Goal: Task Accomplishment & Management: Complete application form

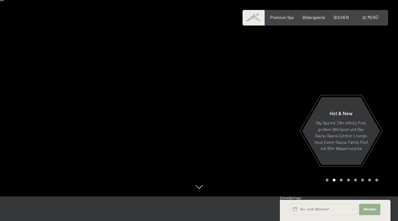
click at [367, 209] on span "Weiter" at bounding box center [369, 209] width 13 height 5
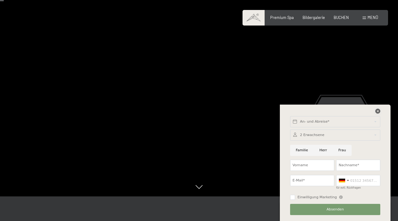
click at [378, 111] on icon at bounding box center [378, 111] width 5 height 5
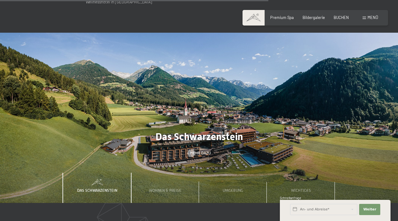
scroll to position [1562, 0]
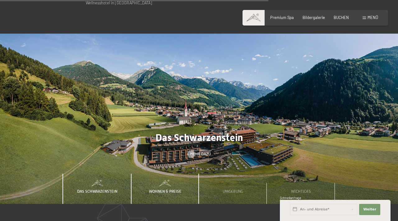
click at [160, 189] on span "Wohnen & Preise" at bounding box center [165, 191] width 32 height 5
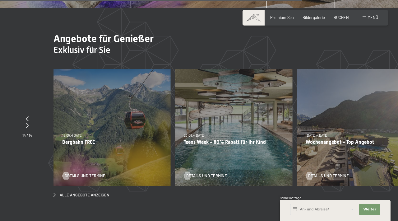
scroll to position [1757, 0]
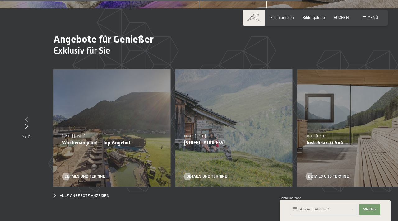
click at [27, 117] on icon at bounding box center [26, 119] width 3 height 5
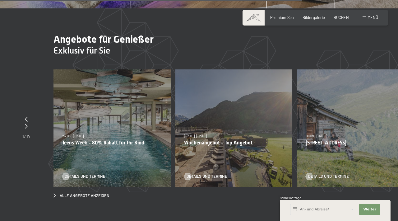
click at [108, 95] on div "23.08.–14.09.2025 27.09.–21.12.2025 10.01.–18.01.2026 31.01.–15.02.2026 07.03.–…" at bounding box center [112, 127] width 117 height 117
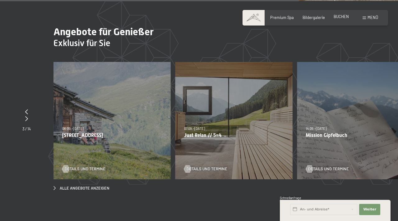
scroll to position [1761, 0]
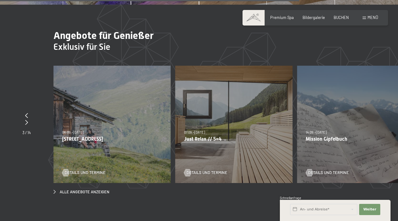
click at [282, 20] on div "Premium Spa Bildergalerie BUCHEN" at bounding box center [305, 18] width 105 height 6
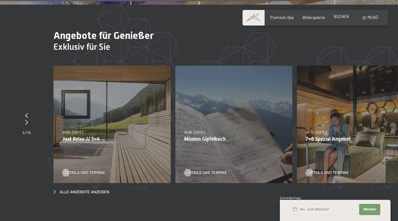
click at [342, 17] on span "BUCHEN" at bounding box center [341, 16] width 15 height 5
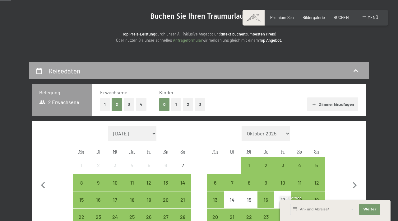
scroll to position [60, 0]
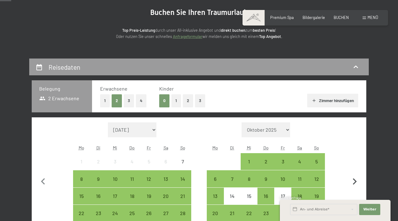
click at [354, 181] on icon "button" at bounding box center [355, 181] width 13 height 13
select select "2025-10-01"
select select "2025-11-01"
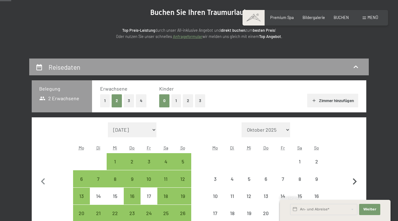
select select "2025-10-01"
select select "2025-11-01"
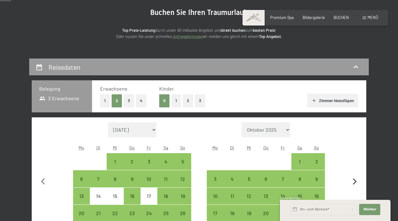
click at [355, 181] on icon "button" at bounding box center [355, 181] width 13 height 13
select select "2025-11-01"
select select "2025-12-01"
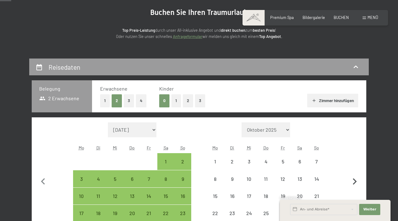
select select "2025-11-01"
select select "2025-12-01"
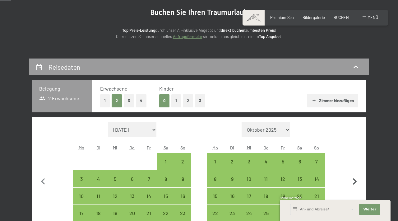
click at [355, 181] on icon "button" at bounding box center [355, 181] width 13 height 13
select select "2025-12-01"
select select "2026-01-01"
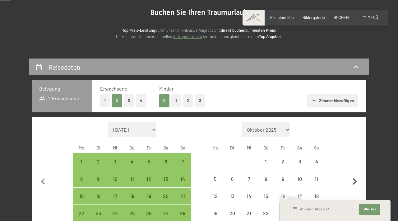
select select "2025-12-01"
select select "2026-01-01"
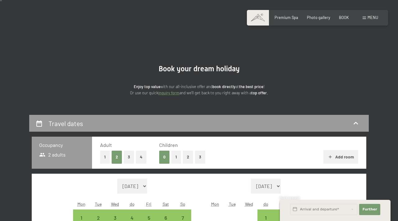
scroll to position [0, 0]
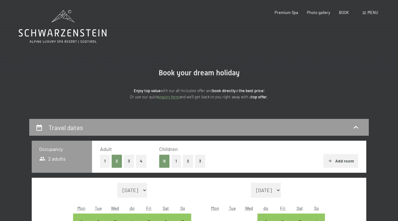
click at [371, 14] on font "menu" at bounding box center [373, 12] width 11 height 5
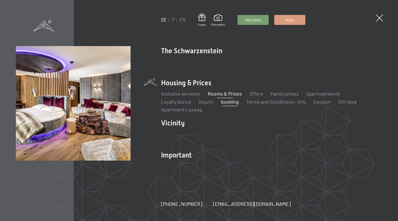
click at [229, 95] on font "Rooms & Prices" at bounding box center [225, 94] width 34 height 6
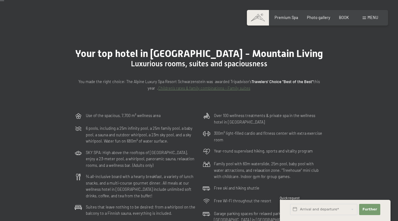
scroll to position [7, 0]
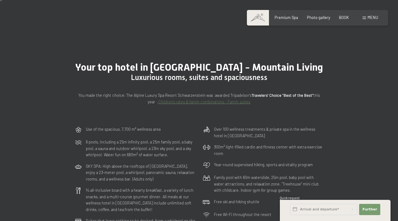
click at [193, 102] on font "Children's rates & family combinations - Family suites" at bounding box center [204, 101] width 92 height 5
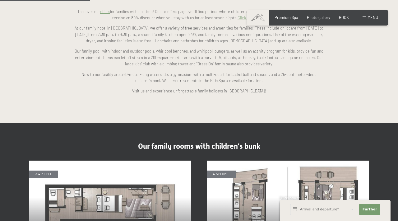
scroll to position [471, 0]
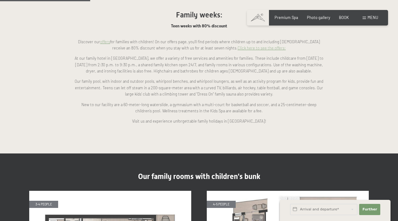
click at [242, 45] on font "Click here to see the offers:" at bounding box center [262, 47] width 48 height 5
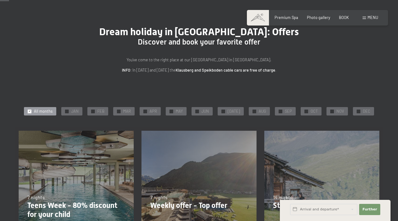
scroll to position [26, 0]
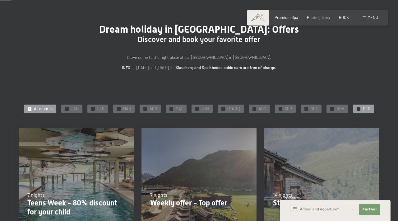
click at [366, 109] on font "DEC" at bounding box center [366, 108] width 7 height 5
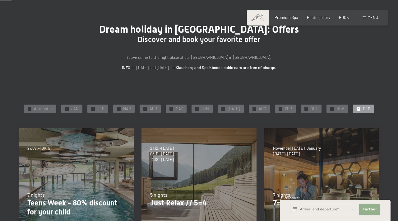
click at [371, 209] on font "Further" at bounding box center [370, 209] width 15 height 4
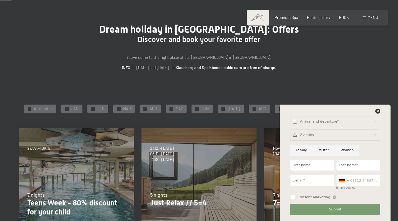
click at [359, 63] on div "Dream holiday in [GEOGRAPHIC_DATA]: Offers Discover and book your favorite offe…" at bounding box center [199, 47] width 398 height 48
click at [313, 135] on div at bounding box center [335, 134] width 90 height 11
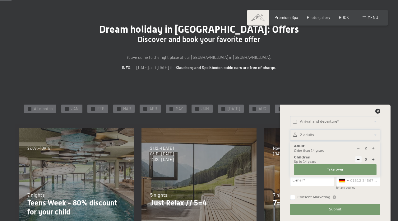
click at [373, 148] on icon at bounding box center [373, 148] width 3 height 3
type input "3"
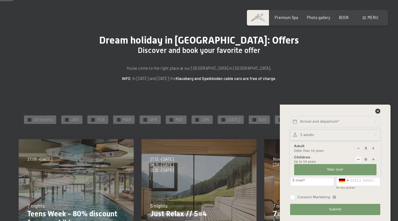
scroll to position [14, 0]
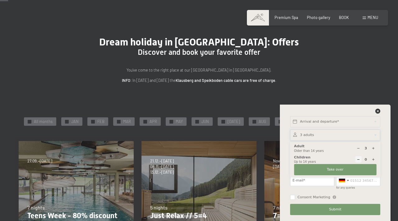
click at [342, 134] on div at bounding box center [335, 134] width 90 height 11
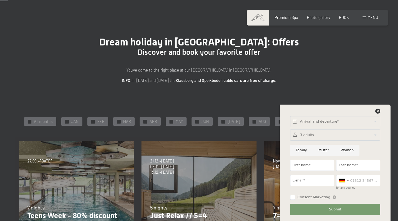
click at [301, 150] on input "Family" at bounding box center [301, 150] width 23 height 11
radio input "true"
click at [306, 166] on input "First name" at bounding box center [312, 165] width 44 height 11
type input "Frederick"
click at [353, 165] on input "Last name*" at bounding box center [358, 165] width 44 height 11
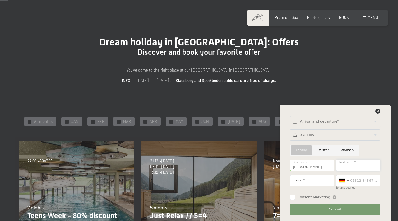
type input "Claps"
click at [309, 180] on input "E-mail*" at bounding box center [312, 180] width 44 height 11
type input "fclaps@yahoo.com"
click at [354, 182] on input "for any queries" at bounding box center [358, 180] width 44 height 11
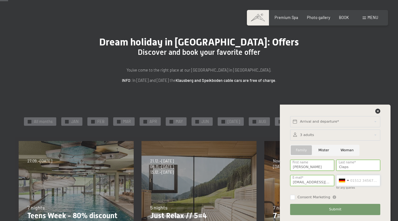
click at [354, 182] on input "for any queries" at bounding box center [358, 180] width 44 height 11
click at [348, 180] on div at bounding box center [348, 180] width 2 height 1
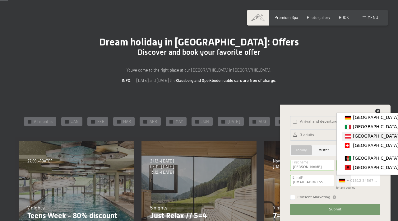
click at [360, 138] on font "[GEOGRAPHIC_DATA] ([GEOGRAPHIC_DATA])" at bounding box center [401, 135] width 96 height 5
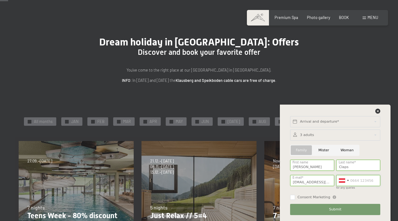
click at [354, 181] on input "for any queries" at bounding box center [358, 180] width 44 height 11
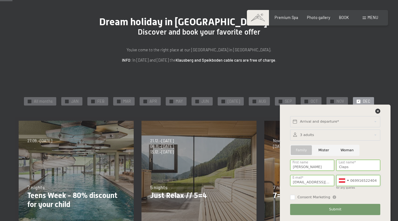
scroll to position [36, 0]
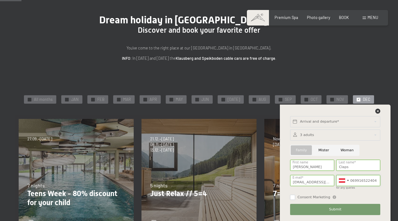
type input "069916522404"
drag, startPoint x: 292, startPoint y: 197, endPoint x: 303, endPoint y: 203, distance: 12.0
click at [295, 199] on input "Consent Marketing" at bounding box center [292, 197] width 5 height 5
checkbox input "true"
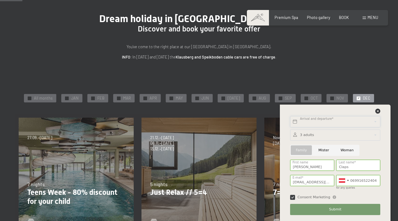
click at [349, 122] on input "text" at bounding box center [335, 121] width 90 height 11
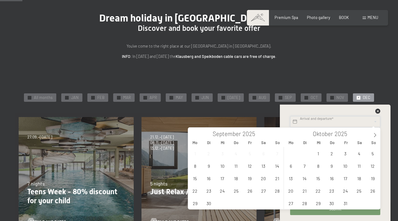
scroll to position [39, 0]
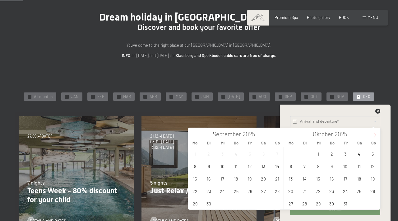
click at [375, 134] on icon at bounding box center [375, 135] width 4 height 4
click at [375, 135] on icon at bounding box center [375, 135] width 4 height 4
click at [335, 180] on span "18" at bounding box center [332, 178] width 12 height 12
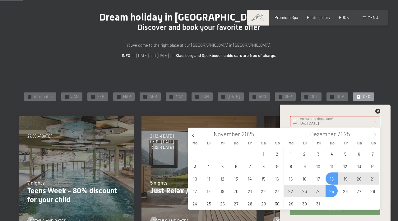
click at [331, 191] on span "25" at bounding box center [332, 191] width 12 height 12
type input "Do. 18.12.2025 - Do. 25.12.2025"
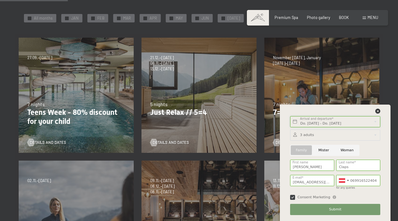
scroll to position [118, 0]
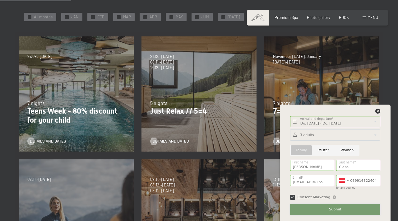
click at [335, 208] on font "Submit" at bounding box center [335, 209] width 12 height 4
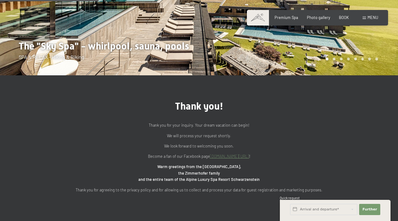
scroll to position [127, 0]
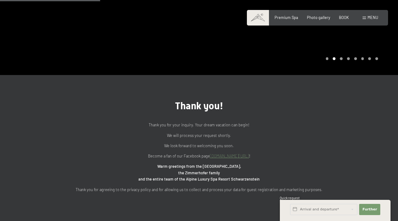
click at [374, 20] on font "menu" at bounding box center [373, 17] width 11 height 5
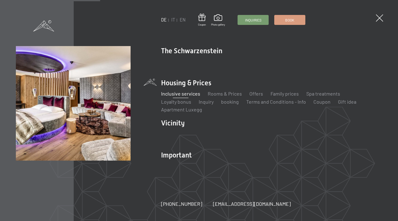
click at [187, 93] on font "Inclusive services" at bounding box center [180, 94] width 39 height 6
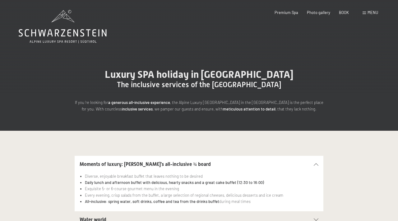
click at [373, 14] on font "menu" at bounding box center [373, 12] width 11 height 5
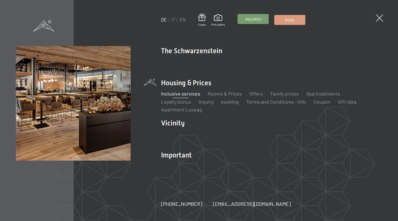
click at [258, 22] on link "Inquiries" at bounding box center [253, 18] width 30 height 9
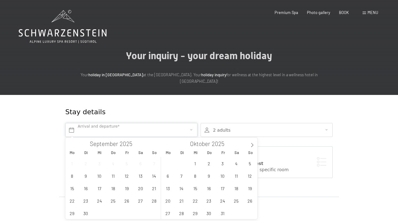
click at [123, 130] on input "text" at bounding box center [131, 130] width 132 height 14
click at [327, 127] on div at bounding box center [267, 130] width 132 height 14
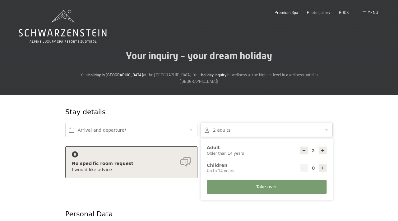
click at [321, 149] on icon at bounding box center [323, 150] width 4 height 4
type input "3"
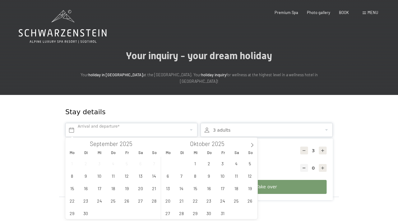
click at [192, 129] on input "text" at bounding box center [131, 130] width 132 height 14
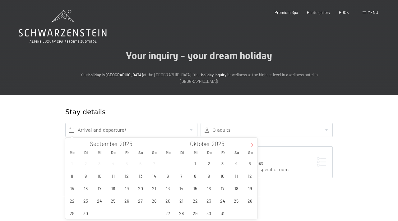
click at [251, 144] on icon at bounding box center [252, 145] width 4 height 4
click at [206, 188] on span "18" at bounding box center [209, 188] width 12 height 12
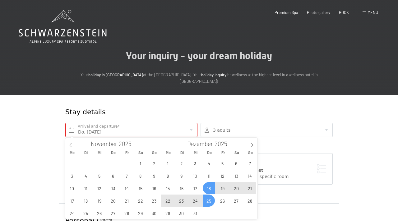
click at [208, 202] on span "25" at bounding box center [209, 200] width 12 height 12
type input "Do. 18.12.2025 - Do. 25.12.2025"
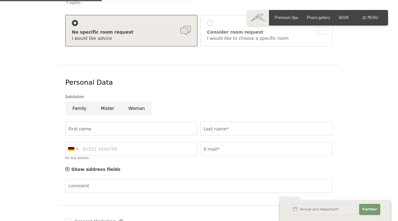
scroll to position [141, 0]
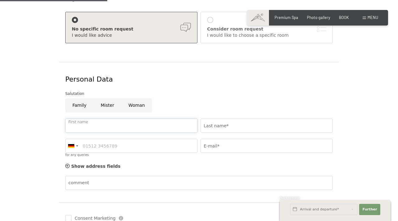
click at [102, 122] on input "First name" at bounding box center [131, 126] width 132 height 14
type input "Frederick"
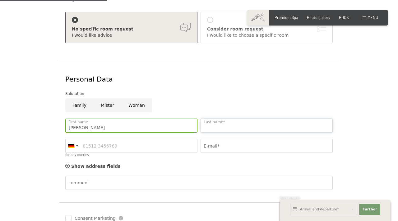
click at [240, 127] on input "Last name*" at bounding box center [267, 126] width 132 height 14
type input "Claps"
click at [129, 149] on input "for any queries" at bounding box center [131, 146] width 132 height 14
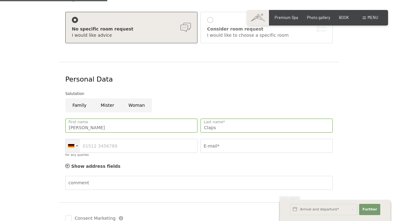
click at [78, 146] on div at bounding box center [73, 145] width 14 height 13
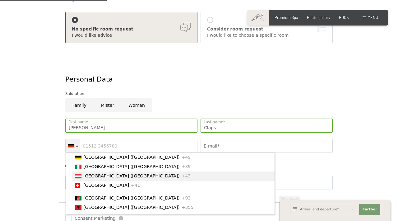
click at [93, 176] on font "Austria (Austria)" at bounding box center [131, 175] width 96 height 5
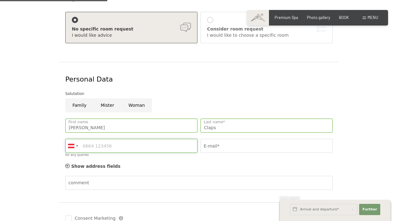
click at [100, 145] on input "for any queries" at bounding box center [131, 146] width 132 height 14
type input "069916522404"
click at [232, 141] on input "E-mail*" at bounding box center [267, 146] width 132 height 14
type input "fclaps@yahoo.com"
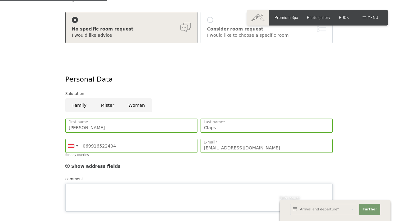
click at [115, 187] on textarea "comment" at bounding box center [199, 198] width 268 height 28
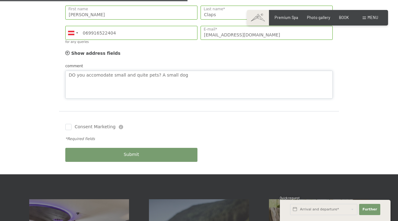
scroll to position [246, 0]
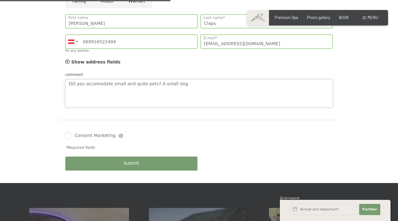
click at [99, 84] on textarea "DO you accomodate small and quite pets? A small dog" at bounding box center [199, 93] width 268 height 28
click at [98, 85] on textarea "DO you accomodate small and quite pets? A small dog" at bounding box center [199, 93] width 268 height 28
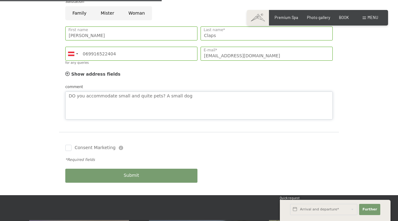
scroll to position [230, 0]
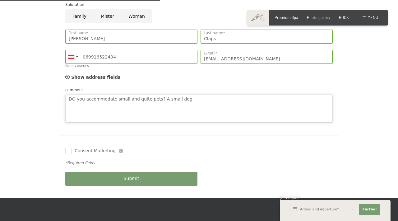
click at [95, 101] on textarea "DO you accommodate small and quite pets? A small dog" at bounding box center [199, 109] width 268 height 28
click at [75, 100] on textarea "DO you accommodate small and quite pets? A small dog" at bounding box center [199, 109] width 268 height 28
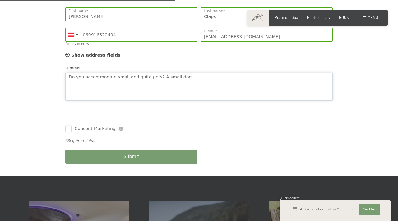
type textarea "Do you accommodate small and quite pets? A small dog"
click at [67, 128] on input "Consent Marketing" at bounding box center [68, 129] width 6 height 6
checkbox input "true"
click at [147, 157] on button "Submit" at bounding box center [131, 157] width 132 height 14
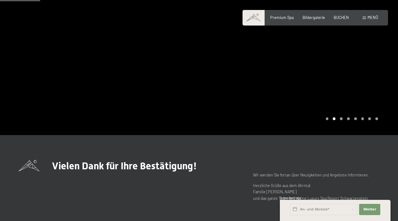
scroll to position [41, 0]
